Goal: Register for event/course

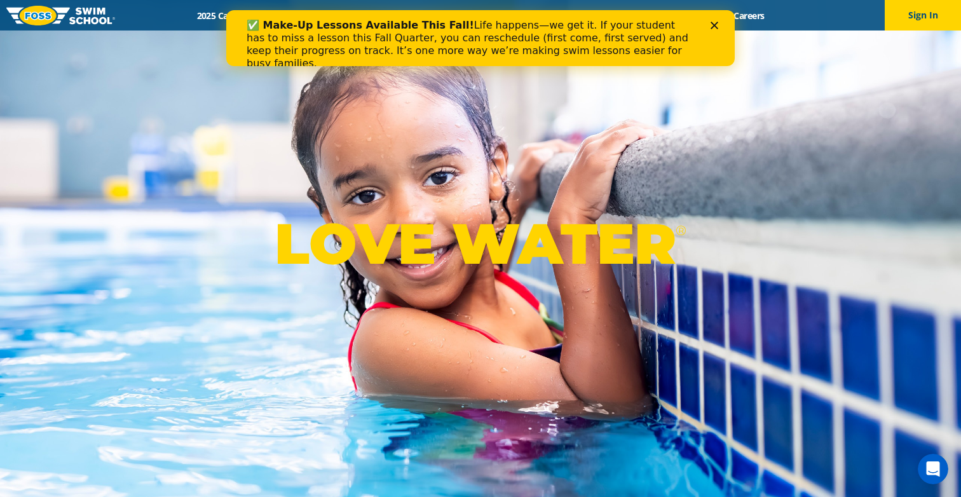
click at [160, 22] on div "Menu 2025 Calendar Schools Swim Path® Program About FOSS Swim Like Regan Blog C…" at bounding box center [480, 15] width 961 height 31
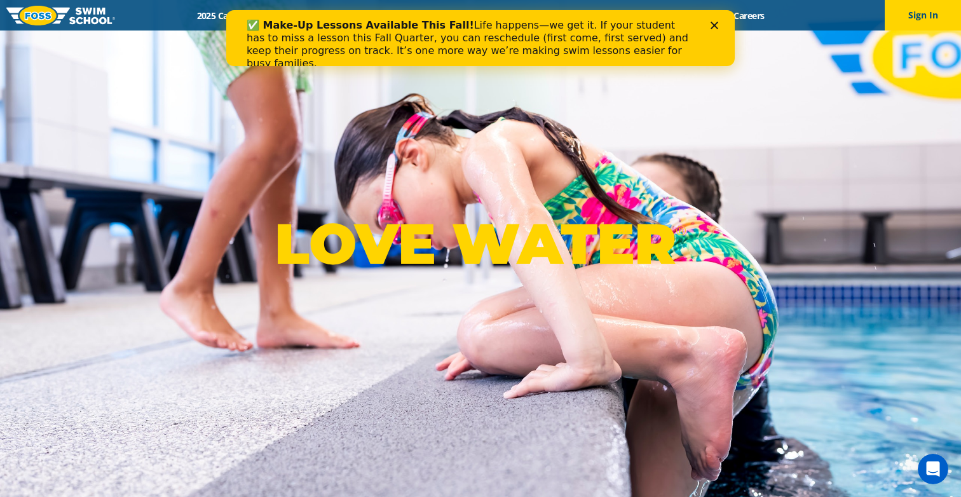
click at [139, 25] on div "Menu 2025 Calendar Schools Swim Path® Program About FOSS Swim Like Regan Blog C…" at bounding box center [480, 15] width 961 height 31
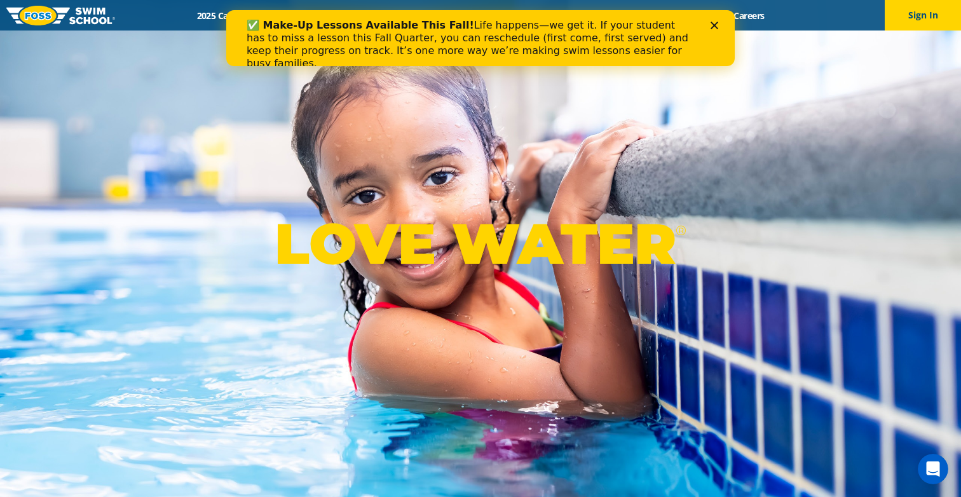
click at [718, 22] on div "Close" at bounding box center [717, 26] width 13 height 8
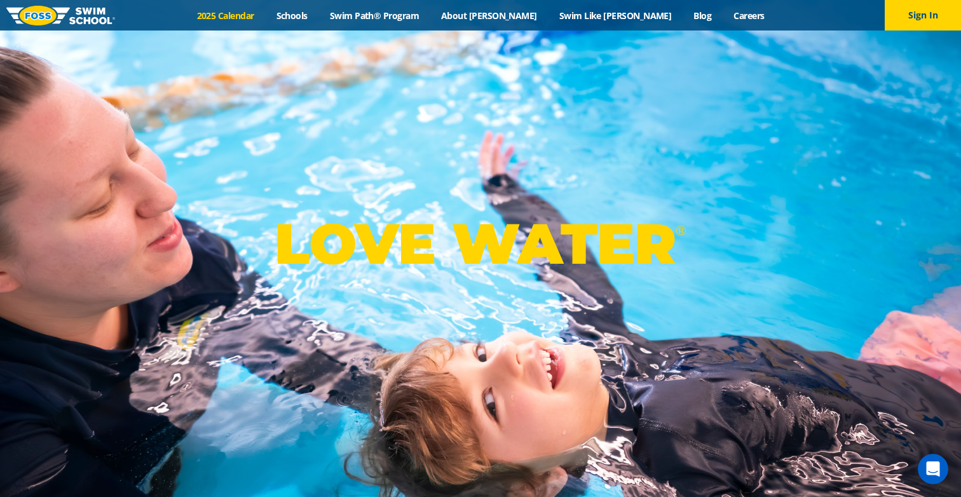
click at [265, 20] on link "2025 Calendar" at bounding box center [225, 16] width 79 height 12
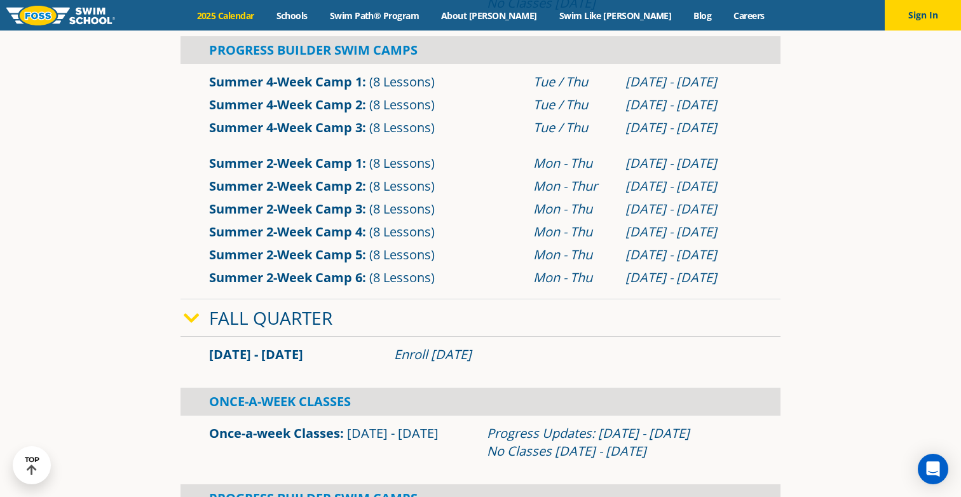
scroll to position [584, 0]
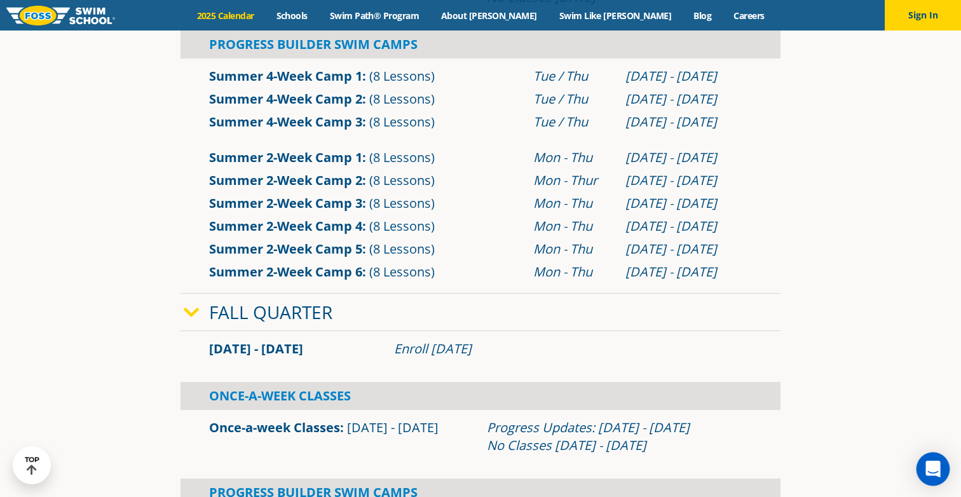
click at [940, 461] on div "Open Intercom Messenger" at bounding box center [934, 470] width 34 height 34
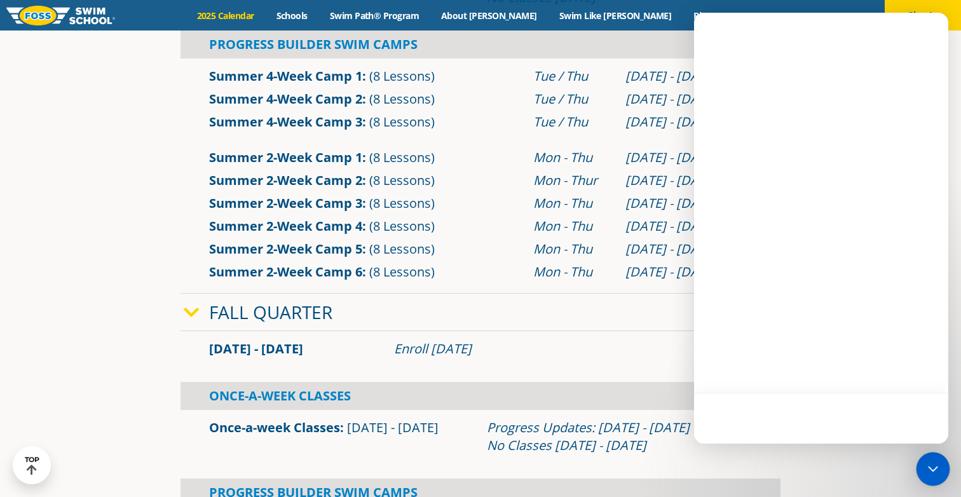
scroll to position [0, 0]
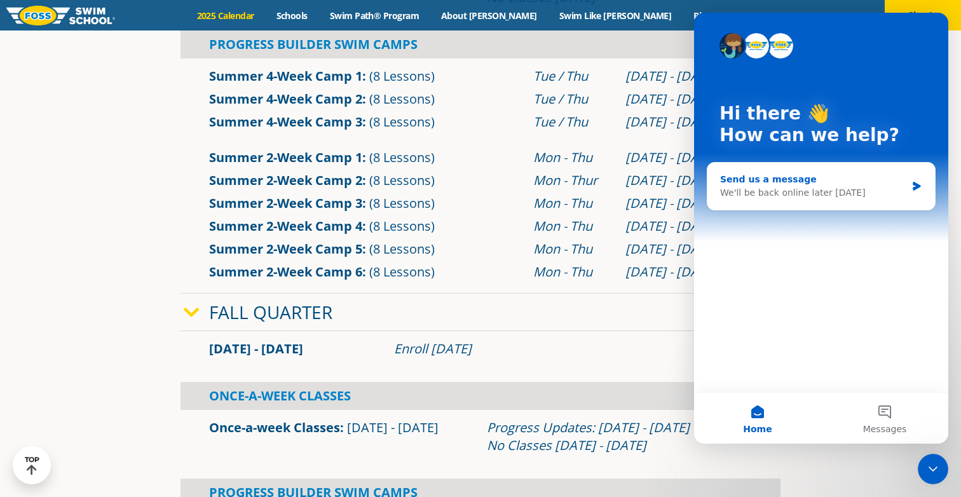
click at [903, 181] on div "Send us a message" at bounding box center [813, 179] width 186 height 13
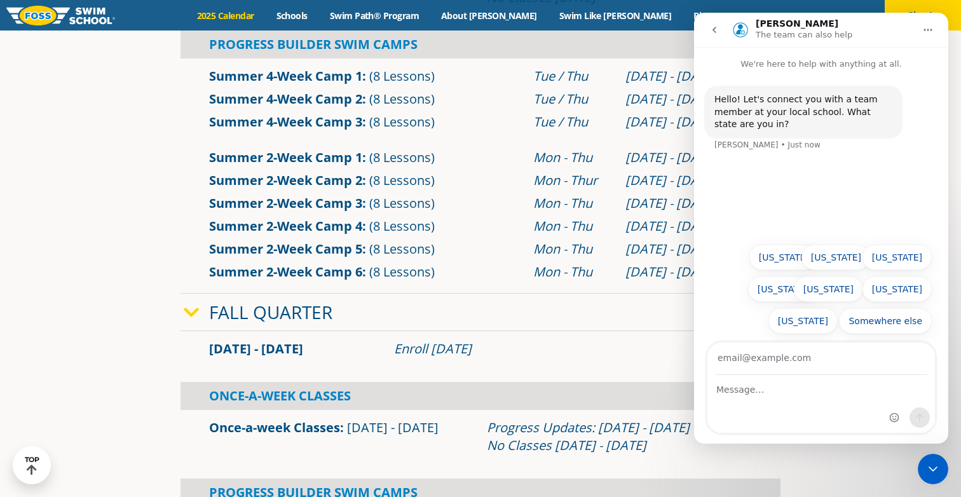
click at [502, 300] on div "Fall Quarter" at bounding box center [481, 313] width 600 height 38
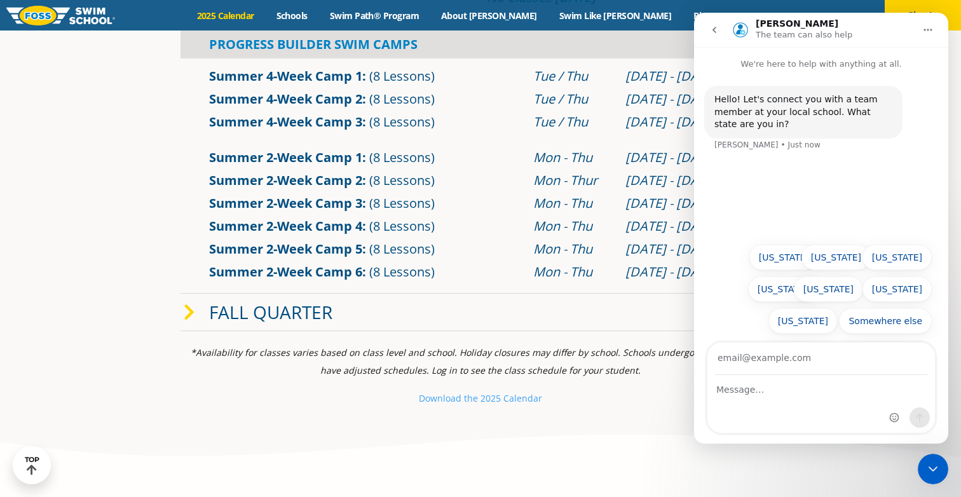
click at [502, 300] on div "Fall Quarter" at bounding box center [481, 313] width 600 height 38
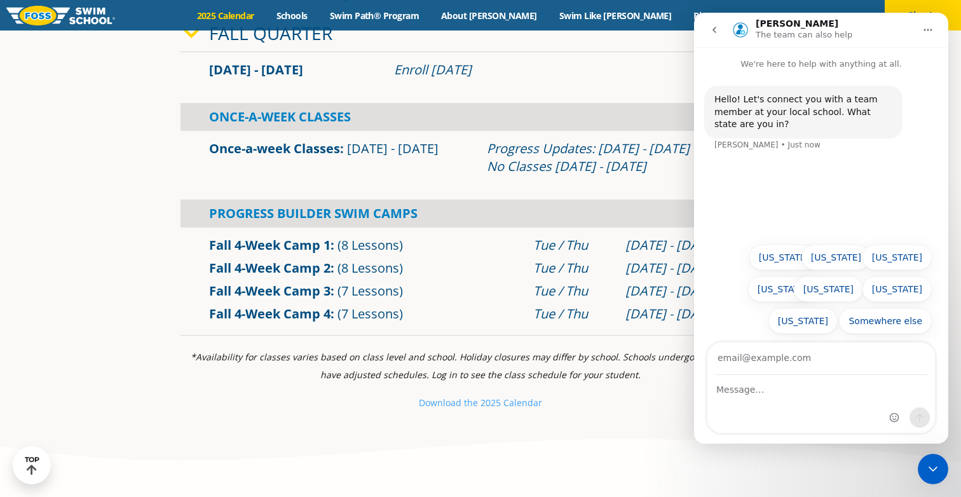
scroll to position [863, 0]
click at [711, 32] on icon "go back" at bounding box center [715, 30] width 10 height 10
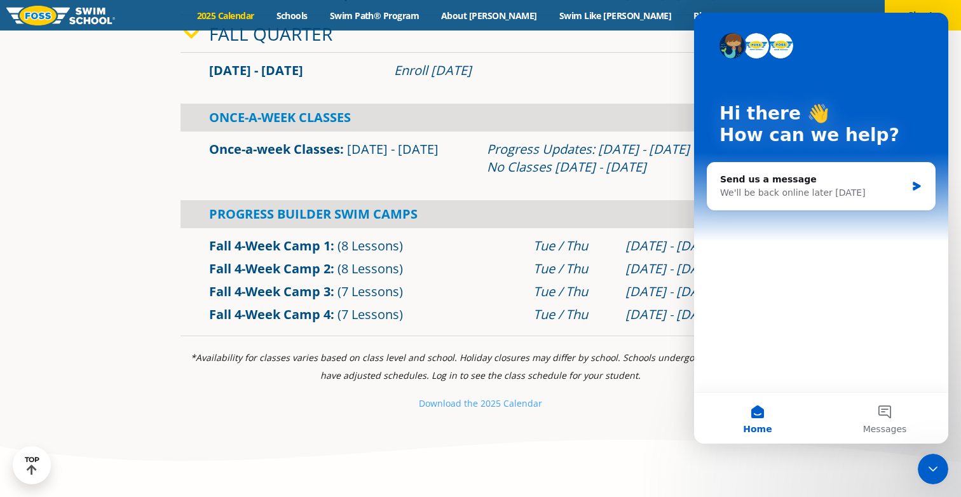
click at [711, 32] on div "Hi there 👋 How can we help?" at bounding box center [821, 127] width 229 height 229
click at [591, 86] on div "[DATE] - [DATE] Enroll [DATE]" at bounding box center [481, 71] width 600 height 36
click at [610, 55] on div "[DATE] - [DATE] Enroll [DATE]" at bounding box center [481, 71] width 600 height 36
click at [917, 32] on div "Hi there 👋 How can we help?" at bounding box center [821, 127] width 229 height 229
click at [937, 467] on icon "Close Intercom Messenger" at bounding box center [933, 469] width 9 height 5
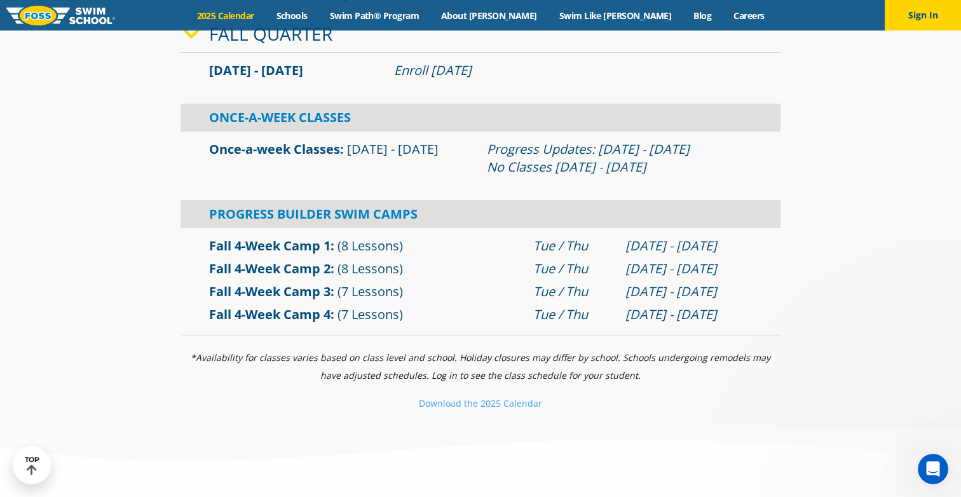
scroll to position [0, 0]
click at [285, 246] on link "Fall 4-Week Camp 1" at bounding box center [269, 245] width 121 height 17
